Goal: Task Accomplishment & Management: Complete application form

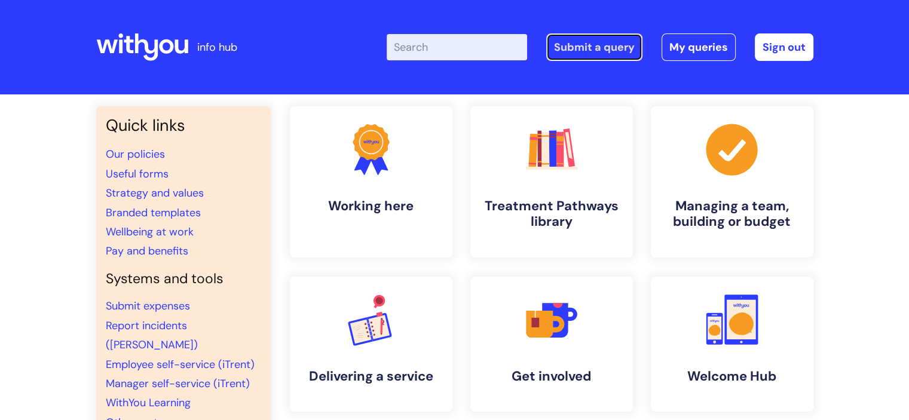
click at [576, 48] on link "Submit a query" at bounding box center [595, 47] width 96 height 28
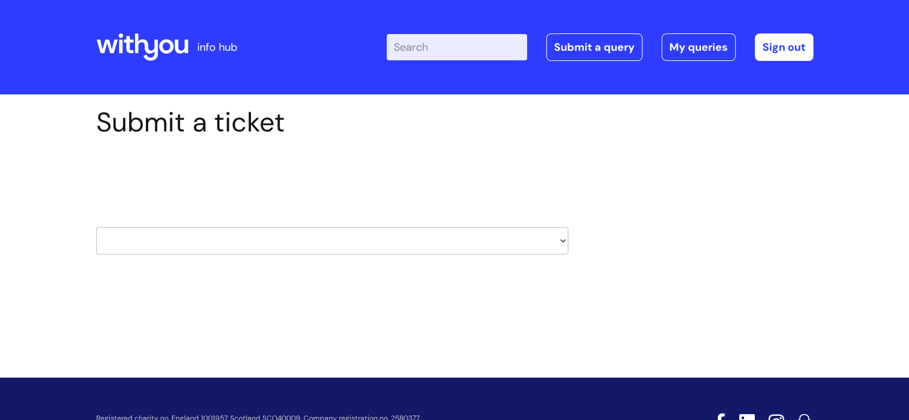
click at [215, 245] on select "HR / People IT and Support Clinical Drug Alerts Finance Accounts Data Support T…" at bounding box center [332, 241] width 472 height 28
select select "it_and_support"
click at [96, 227] on select "HR / People IT and Support Clinical Drug Alerts Finance Accounts Data Support T…" at bounding box center [332, 241] width 472 height 28
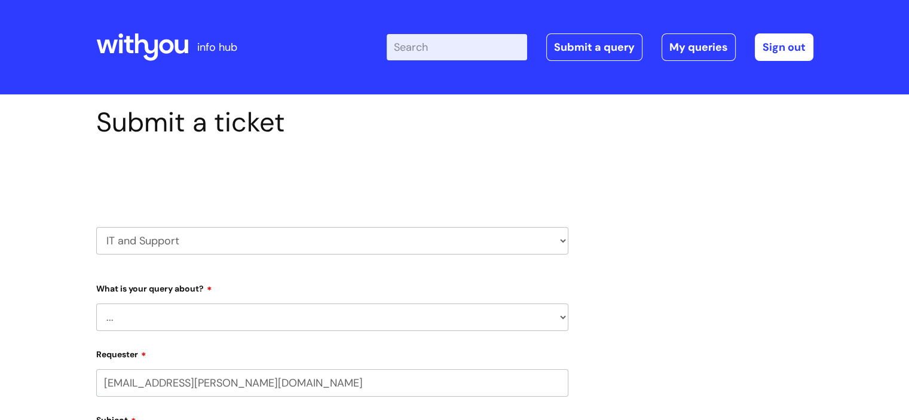
select select "80004286526"
click at [212, 323] on select "... Mobile Phone Reset & MFA Accounts, Starters and Leavers IT Hardware issue I…" at bounding box center [332, 318] width 472 height 28
select select "IT Hardware issue"
click at [96, 304] on select "... Mobile Phone Reset & MFA Accounts, Starters and Leavers IT Hardware issue I…" at bounding box center [332, 318] width 472 height 28
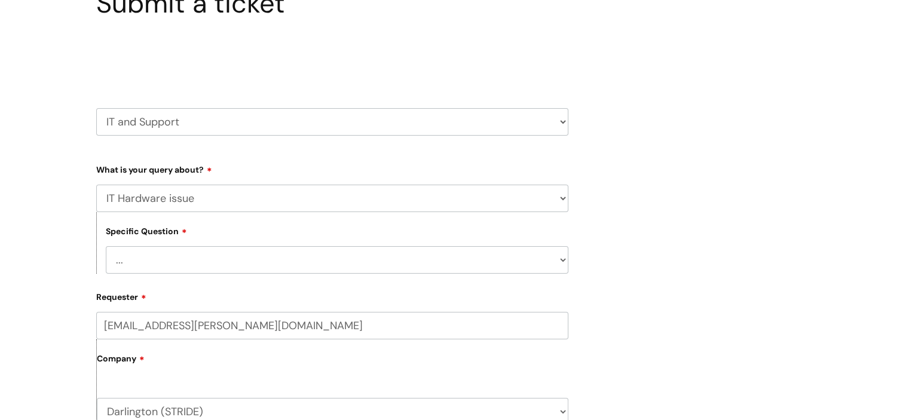
scroll to position [120, 0]
click at [194, 267] on select "... I need a new or replacement ... I’m waiting for new or replacement hardware…" at bounding box center [337, 260] width 463 height 28
select select "I need to return IT equipment"
click at [106, 246] on select "... I need a new or replacement ... I’m waiting for new or replacement hardware…" at bounding box center [337, 260] width 463 height 28
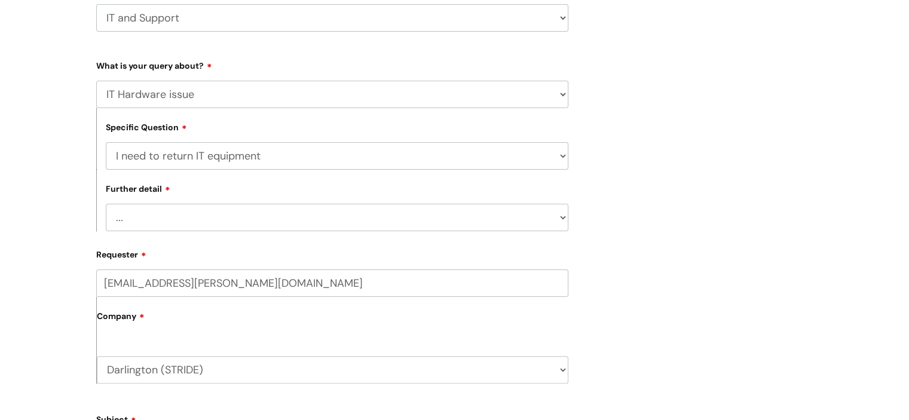
scroll to position [239, 0]
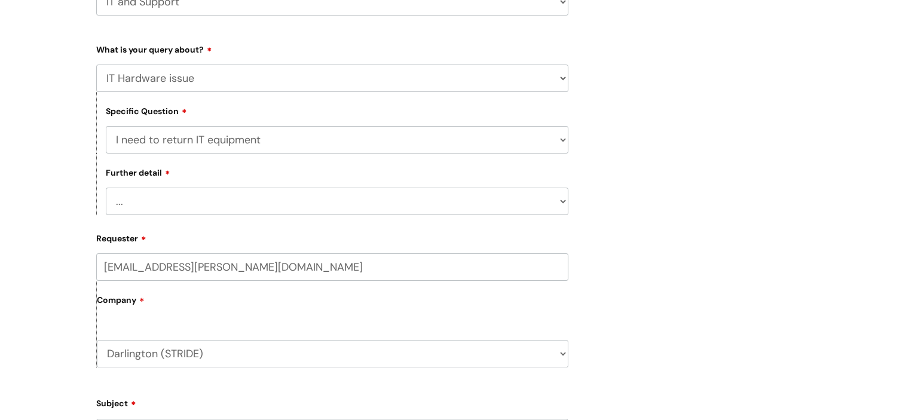
click at [188, 202] on select "... I’ve got a leaver’s laptop or mobile to return I’ve got spare IT equipment …" at bounding box center [337, 202] width 463 height 28
select select "I’ve got spare IT equipment return"
click at [106, 188] on select "... I’ve got a leaver’s laptop or mobile to return I’ve got spare IT equipment …" at bounding box center [337, 202] width 463 height 28
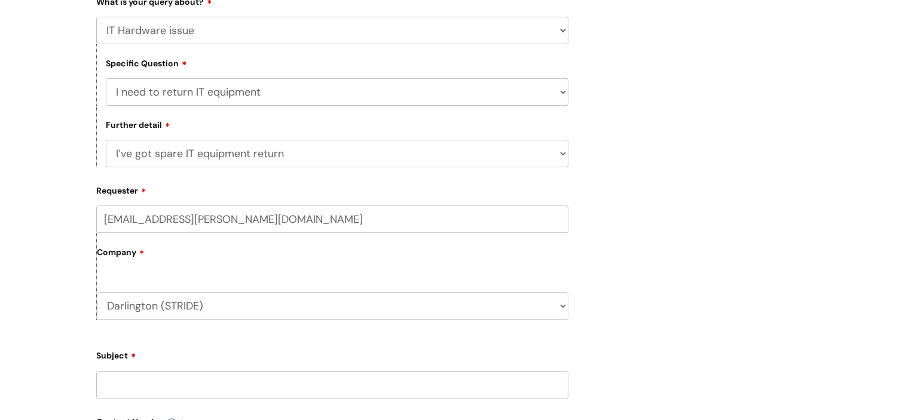
scroll to position [359, 0]
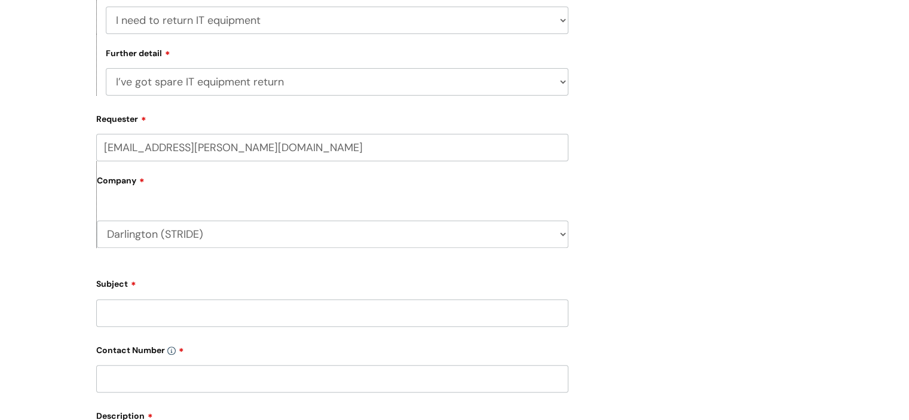
click at [154, 315] on input "Subject" at bounding box center [332, 314] width 472 height 28
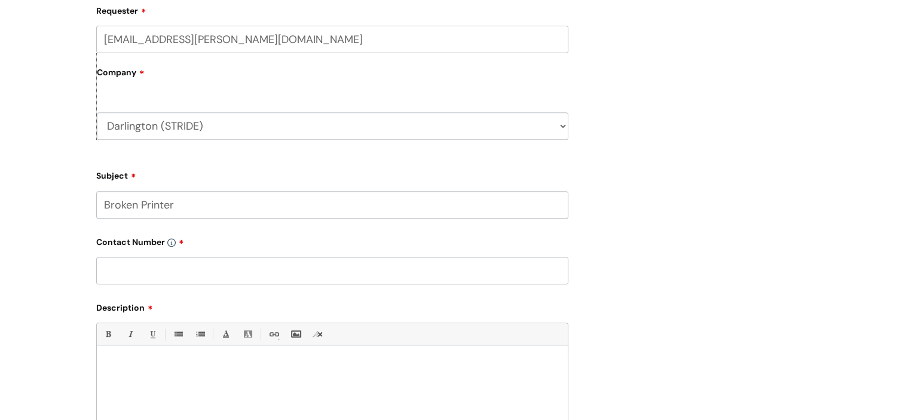
scroll to position [478, 0]
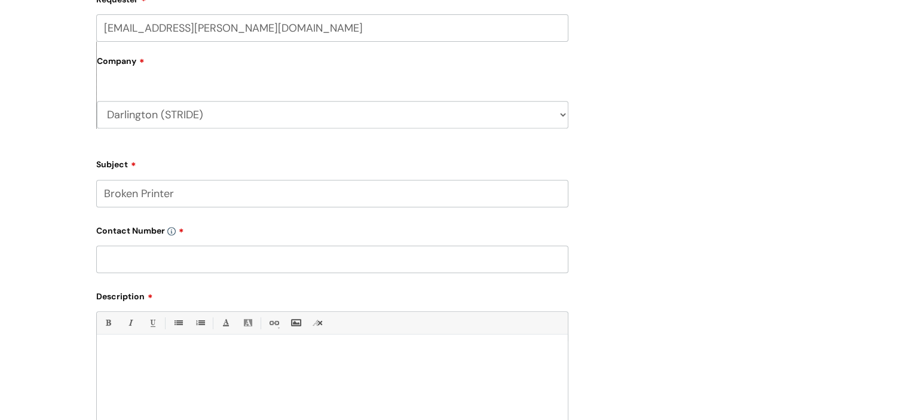
type input "Broken Printer"
click at [170, 257] on input "text" at bounding box center [332, 260] width 472 height 28
type input "01325 809810"
click at [145, 355] on p at bounding box center [332, 355] width 453 height 11
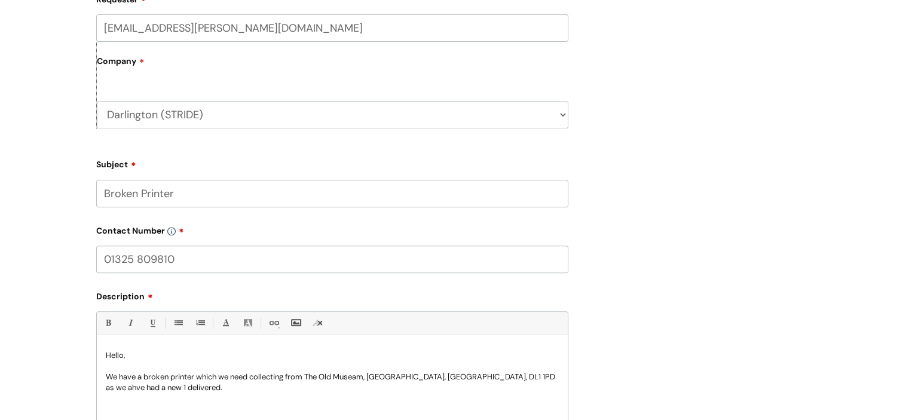
click at [351, 377] on p "We have a broken printer which we need collecting from The Old Museam, Tubwell …" at bounding box center [332, 383] width 453 height 22
click at [521, 378] on p "We have a broken printer which we need collecting from The Old Museum, Tubwell …" at bounding box center [332, 383] width 453 height 22
click at [167, 391] on p "We have a broken printer which we need collecting from The Old Museum, Tubwell …" at bounding box center [332, 383] width 453 height 22
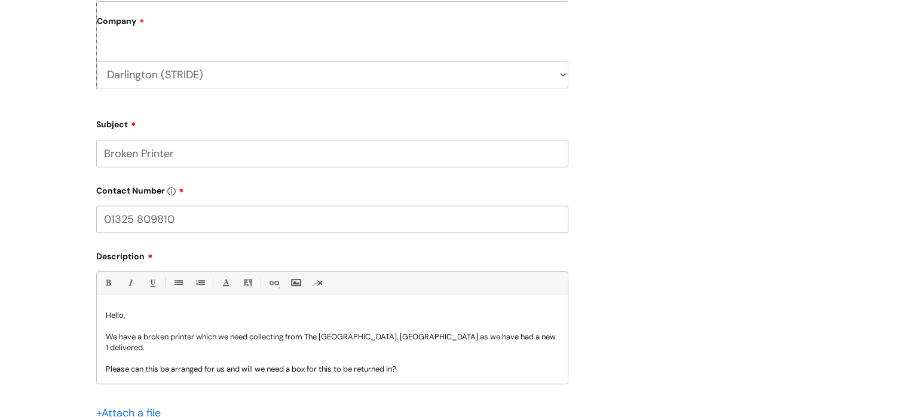
scroll to position [598, 0]
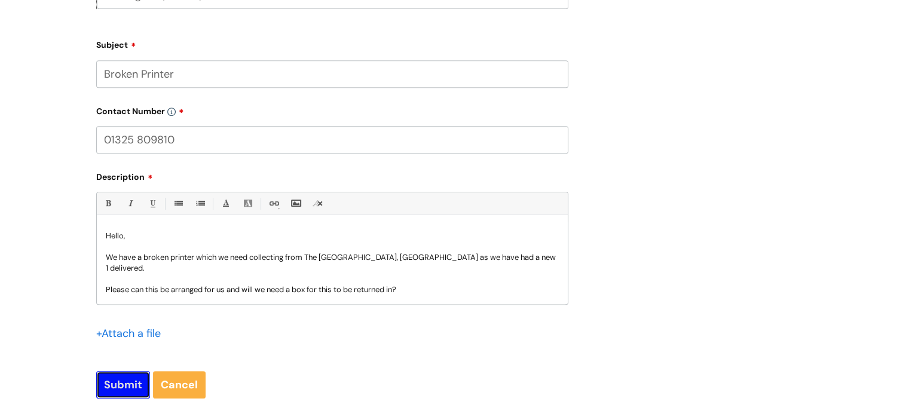
click at [136, 383] on input "Submit" at bounding box center [123, 385] width 54 height 28
type input "Please Wait..."
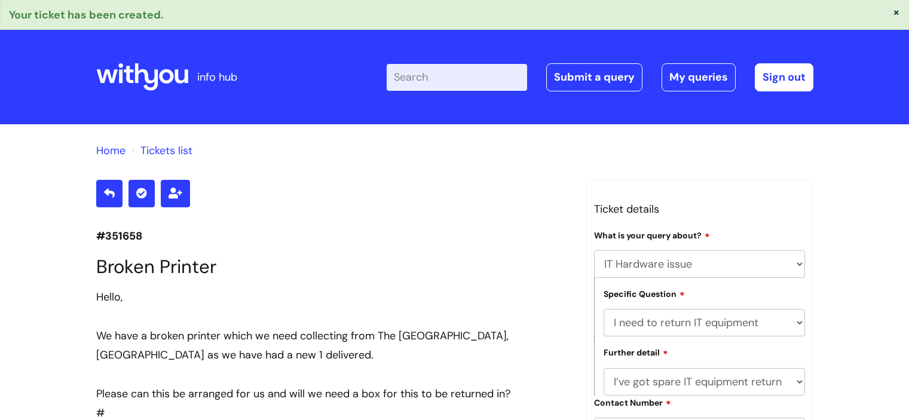
select select "IT Hardware issue"
select select "I need to return IT equipment"
select select "I’ve got spare IT equipment return"
click at [611, 72] on link "Submit a query" at bounding box center [595, 77] width 96 height 28
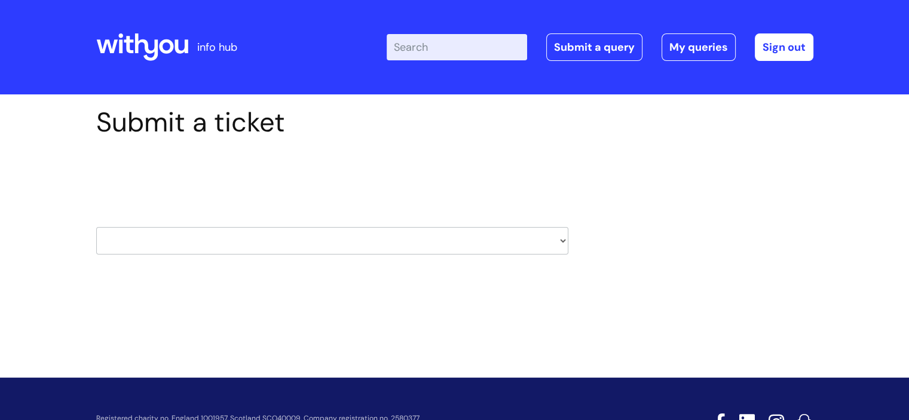
click at [179, 238] on select "HR / People IT and Support Clinical Drug Alerts Finance Accounts Data Support T…" at bounding box center [332, 241] width 472 height 28
select select "it_and_support"
click at [96, 227] on select "HR / People IT and Support Clinical Drug Alerts Finance Accounts Data Support T…" at bounding box center [332, 241] width 472 height 28
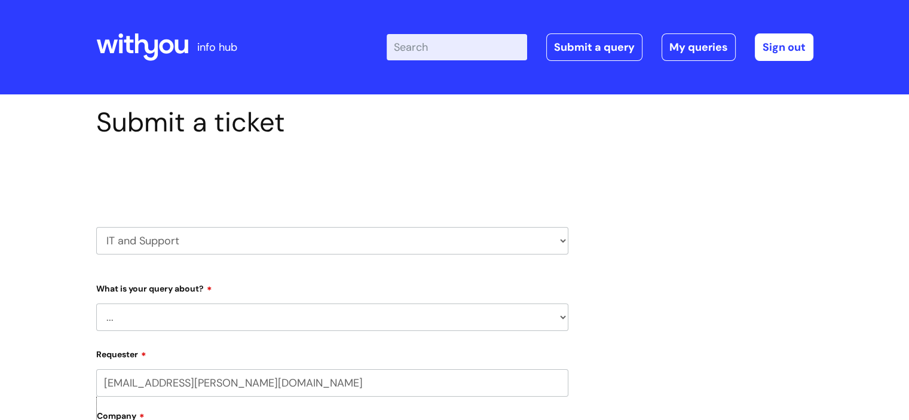
click at [191, 308] on select "... Mobile Phone Reset & MFA Accounts, Starters and Leavers IT Hardware issue I…" at bounding box center [332, 318] width 472 height 28
select select "Printing & Scanning"
click at [96, 304] on select "... Mobile Phone Reset & MFA Accounts, Starters and Leavers IT Hardware issue I…" at bounding box center [332, 318] width 472 height 28
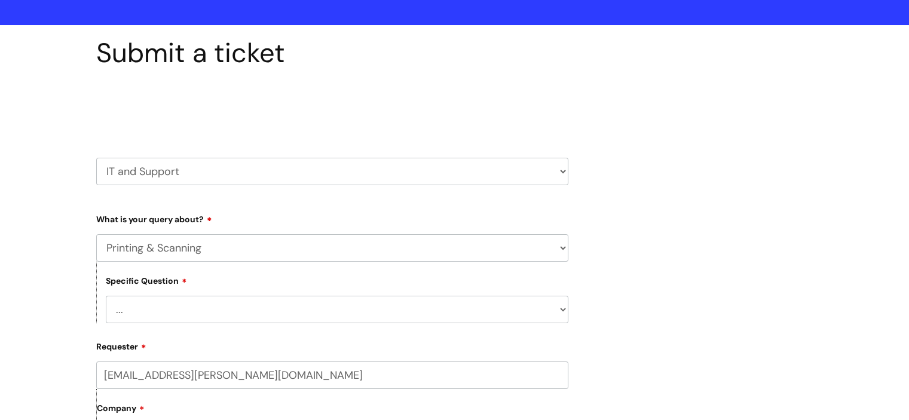
scroll to position [120, 0]
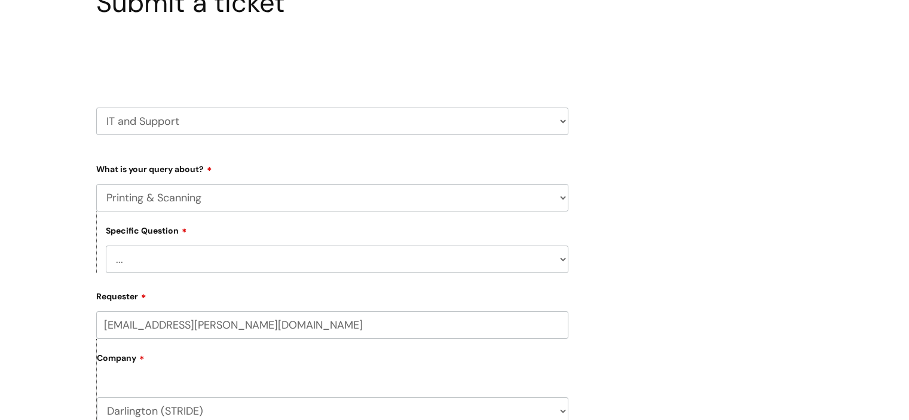
click at [184, 251] on select "... I need help finding or adding a printer I need help to scan a document I ne…" at bounding box center [337, 260] width 463 height 28
click at [106, 246] on select "... I need help finding or adding a printer I need help to scan a document I ne…" at bounding box center [337, 260] width 463 height 28
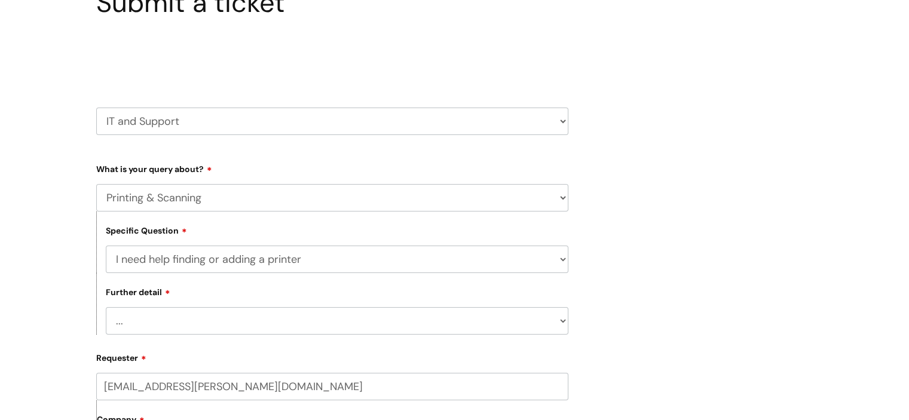
click at [188, 263] on select "... I need help finding or adding a printer I need help to scan a document I ne…" at bounding box center [337, 260] width 463 height 28
select select "We need to install or move a printer or scanner"
click at [106, 246] on select "... I need help finding or adding a printer I need help to scan a document I ne…" at bounding box center [337, 260] width 463 height 28
click at [184, 323] on select "... We’ve got a new printer or scanner or MFP to install We’d like to purchase …" at bounding box center [337, 321] width 463 height 28
select select "We’ve got a new printer or scanner or MFP to install"
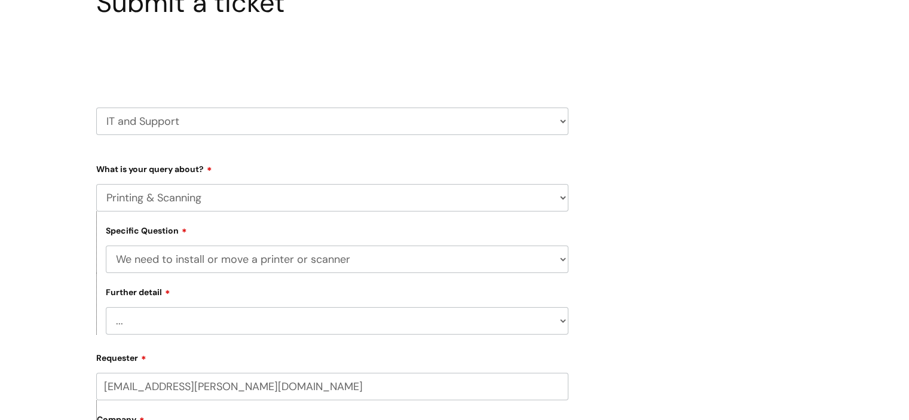
click at [106, 308] on select "... We’ve got a new printer or scanner or MFP to install We’d like to purchase …" at bounding box center [337, 321] width 463 height 28
click at [189, 325] on select "... We’ve got a new printer or scanner or MFP to install We’d like to purchase …" at bounding box center [337, 321] width 463 height 28
click at [106, 308] on select "... We’ve got a new printer or scanner or MFP to install We’d like to purchase …" at bounding box center [337, 321] width 463 height 28
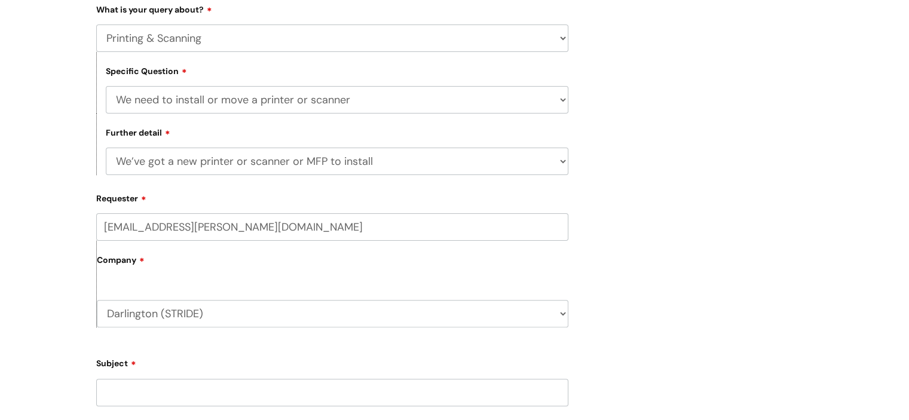
scroll to position [359, 0]
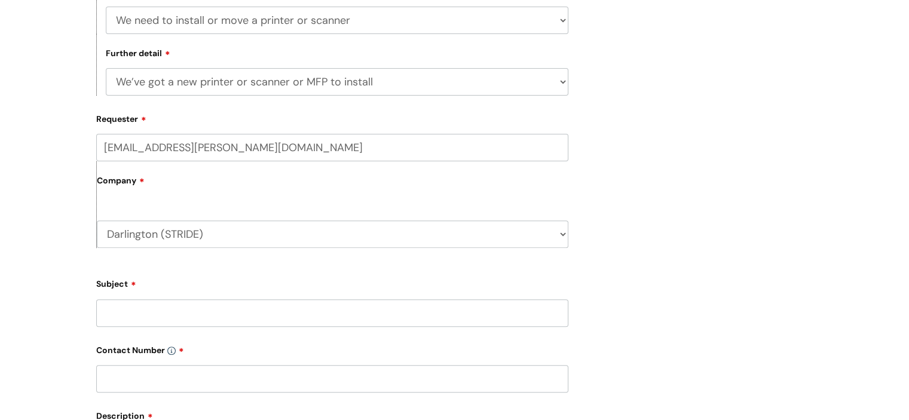
click at [178, 313] on input "Subject" at bounding box center [332, 314] width 472 height 28
type input "New Printer"
click at [181, 373] on input "text" at bounding box center [332, 379] width 472 height 28
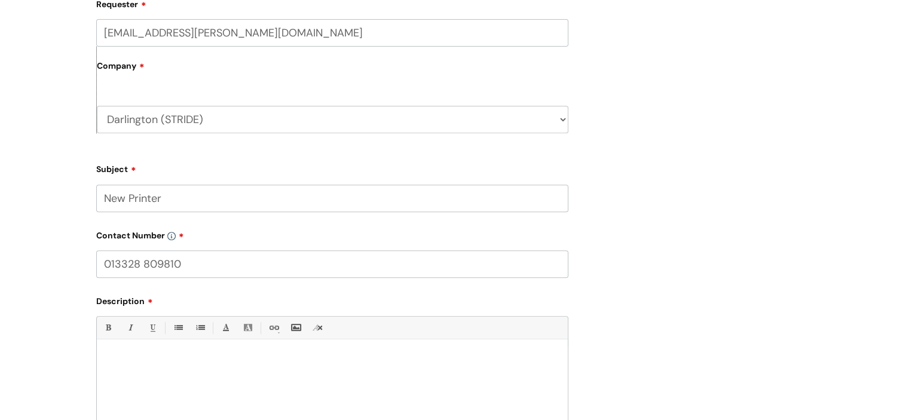
scroll to position [478, 0]
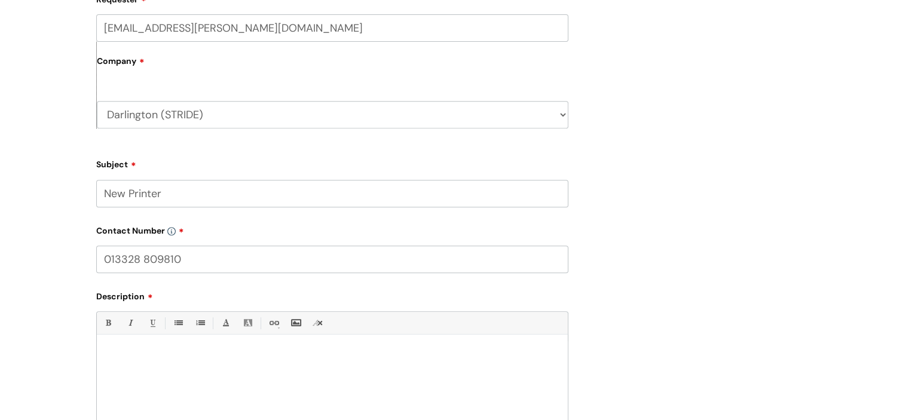
click at [136, 262] on input "013328 809810" at bounding box center [332, 260] width 472 height 28
type input "01325 809810"
click at [146, 344] on div at bounding box center [332, 382] width 471 height 83
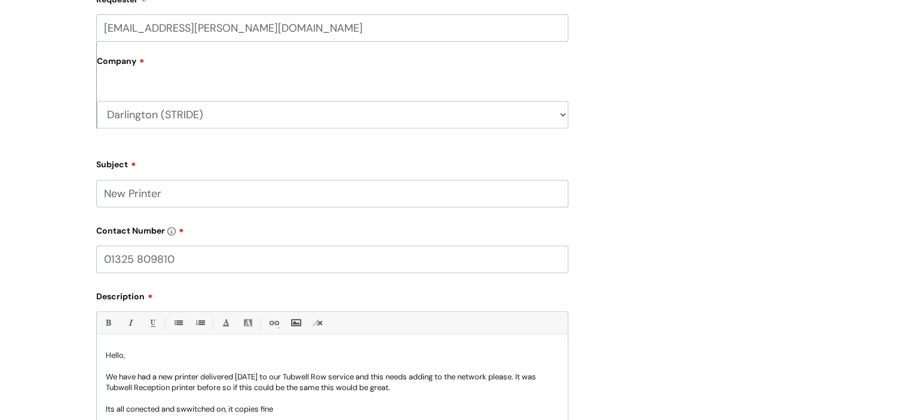
click at [148, 408] on p "Its all conected and swwitched on, it copies fine" at bounding box center [332, 409] width 453 height 11
click at [279, 405] on p "Its all connected and switched on, it copies fine" at bounding box center [332, 409] width 453 height 11
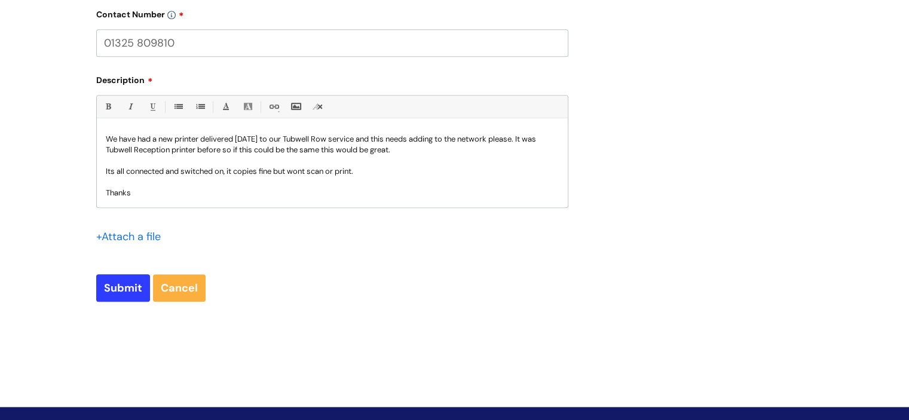
scroll to position [722, 0]
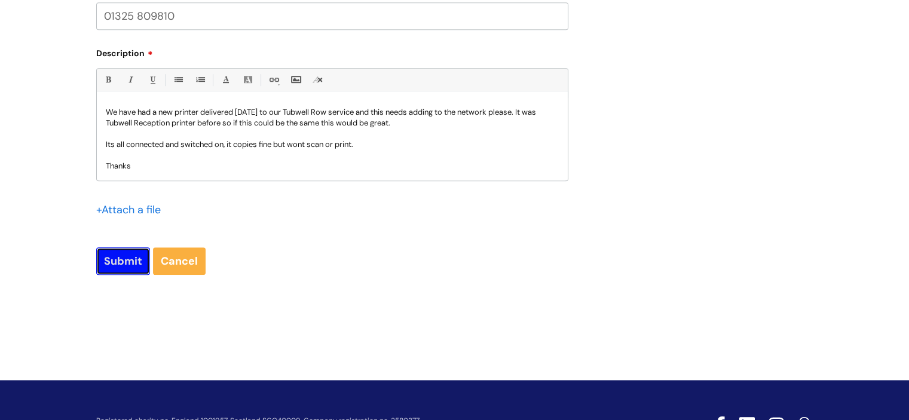
click at [122, 257] on input "Submit" at bounding box center [123, 262] width 54 height 28
type input "Please Wait..."
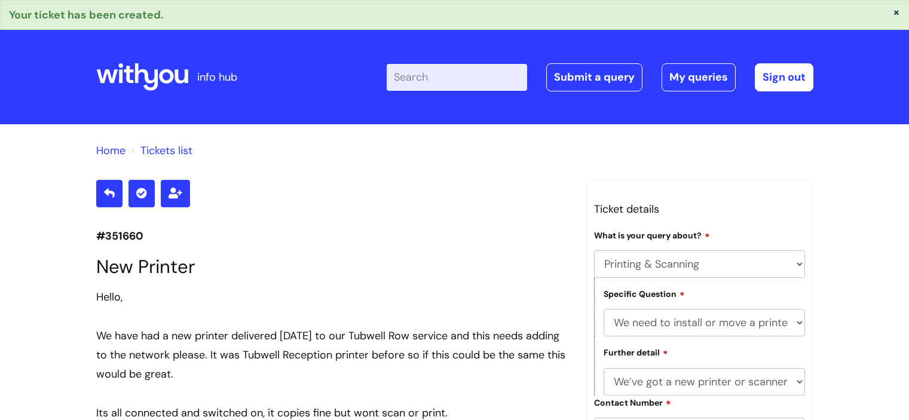
select select "Printing & Scanning"
select select "We need to install or move a printer or scanner"
select select "We’ve got a new printer or scanner or MFP to install"
